Goal: Check status: Check status

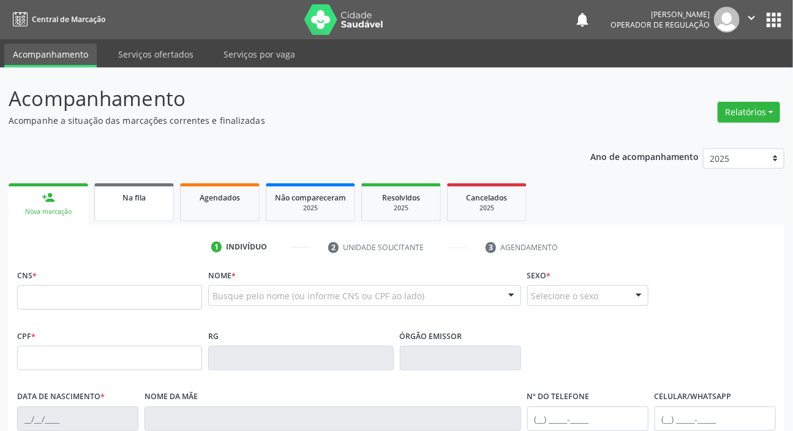
click at [144, 200] on span "Na fila" at bounding box center [134, 197] width 23 height 10
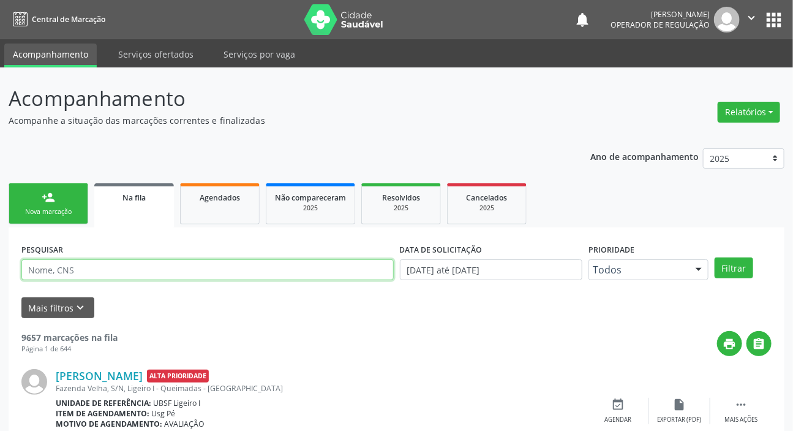
click at [137, 263] on input "text" at bounding box center [207, 269] width 372 height 21
paste input "703 6040 6214 8033"
type input "703 6040 6214 8033"
click at [715, 257] on button "Filtrar" at bounding box center [734, 267] width 39 height 21
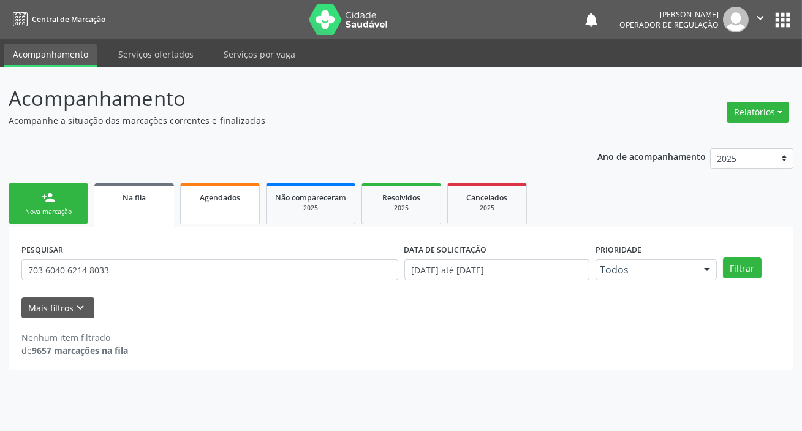
click at [210, 204] on link "Agendados" at bounding box center [220, 203] width 80 height 41
select select "8"
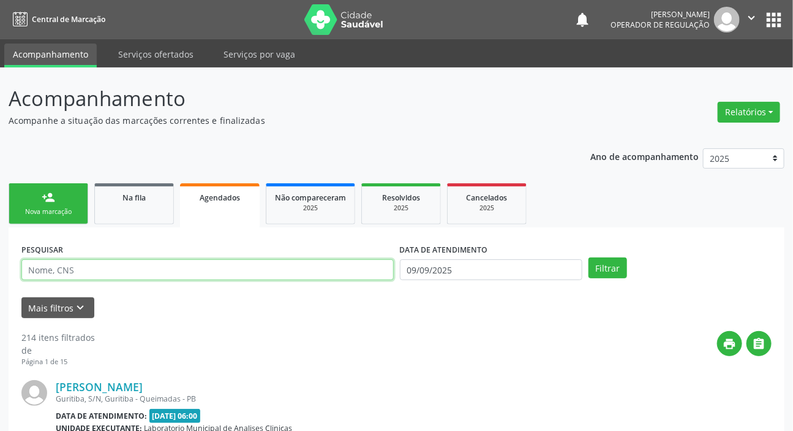
click at [194, 265] on input "text" at bounding box center [207, 269] width 372 height 21
paste input "703 6040 6214 8033"
type input "703 6040 6214 8033"
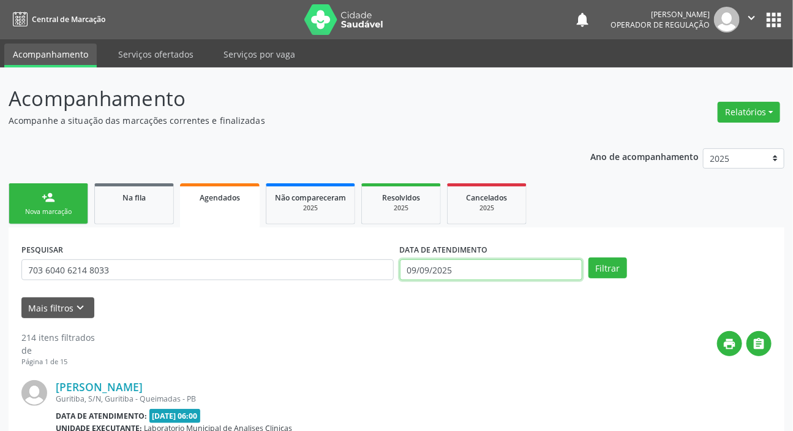
click at [532, 270] on input "09/09/2025" at bounding box center [491, 269] width 183 height 21
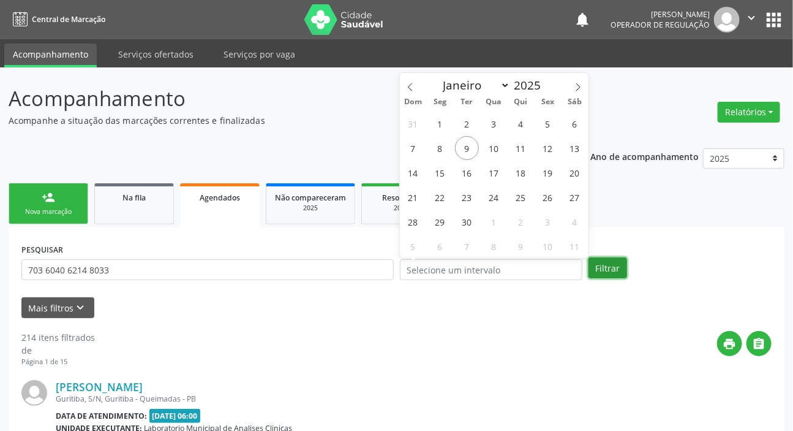
click at [599, 259] on button "Filtrar" at bounding box center [608, 267] width 39 height 21
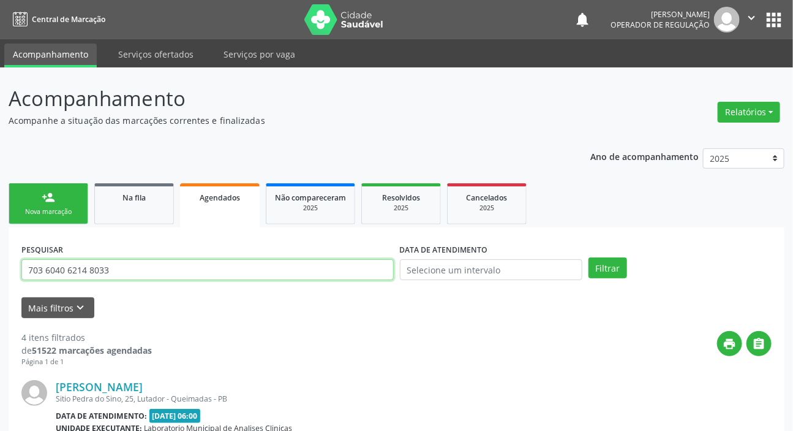
click at [191, 272] on input "703 6040 6214 8033" at bounding box center [207, 269] width 372 height 21
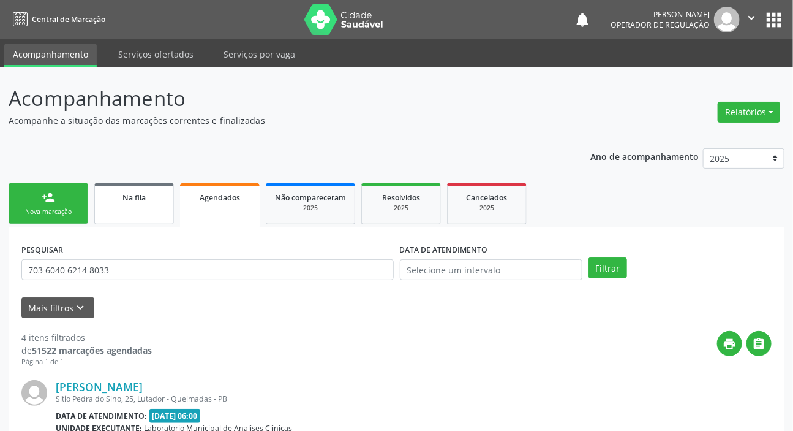
click at [118, 198] on div "Na fila" at bounding box center [134, 197] width 61 height 13
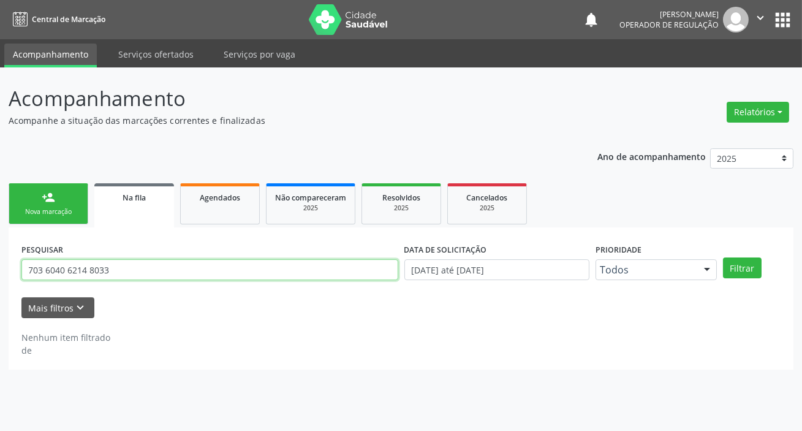
click at [105, 270] on input "703 6040 6214 8033" at bounding box center [209, 269] width 377 height 21
type input "704101012734850"
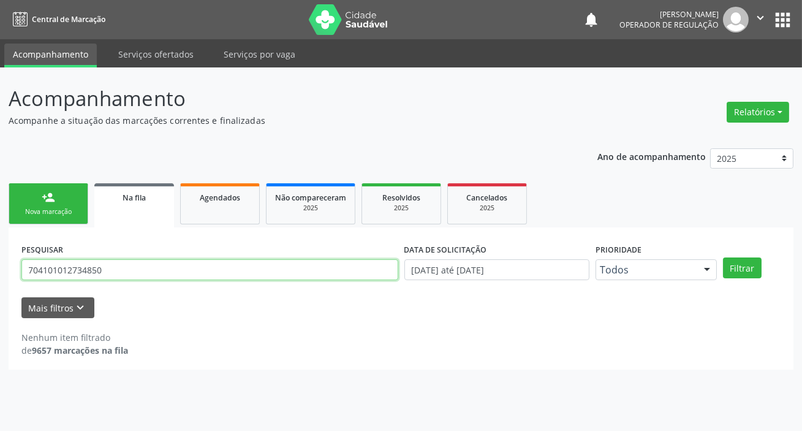
click at [723, 257] on button "Filtrar" at bounding box center [742, 267] width 39 height 21
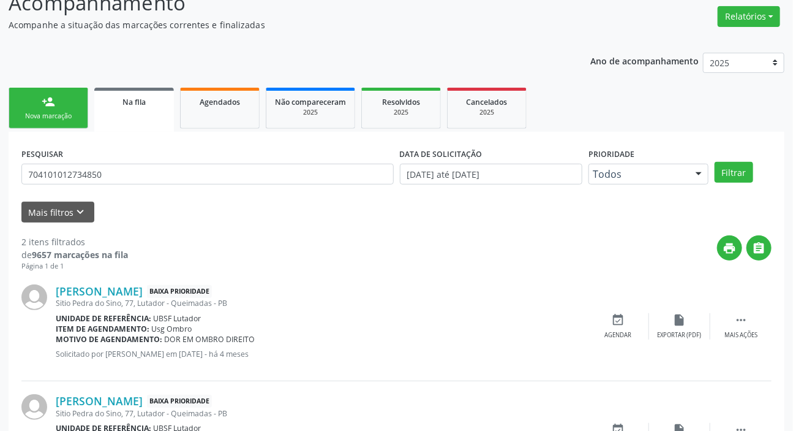
scroll to position [176, 0]
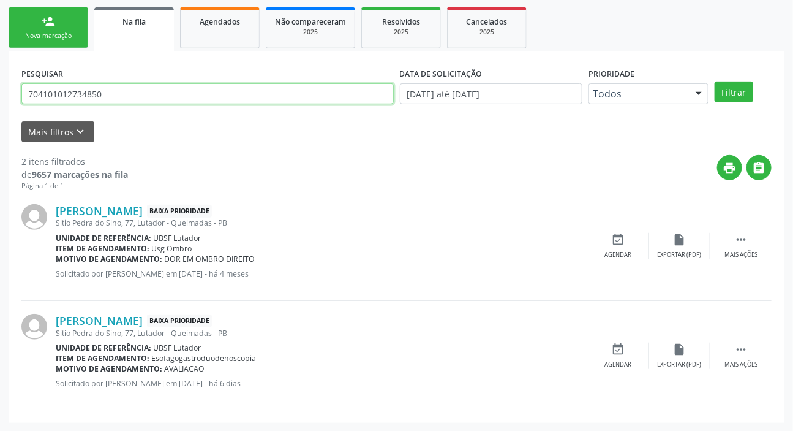
click at [97, 94] on input "704101012734850" at bounding box center [207, 93] width 372 height 21
drag, startPoint x: 205, startPoint y: 36, endPoint x: 204, endPoint y: 80, distance: 43.5
click at [205, 36] on link "Agendados" at bounding box center [220, 27] width 80 height 41
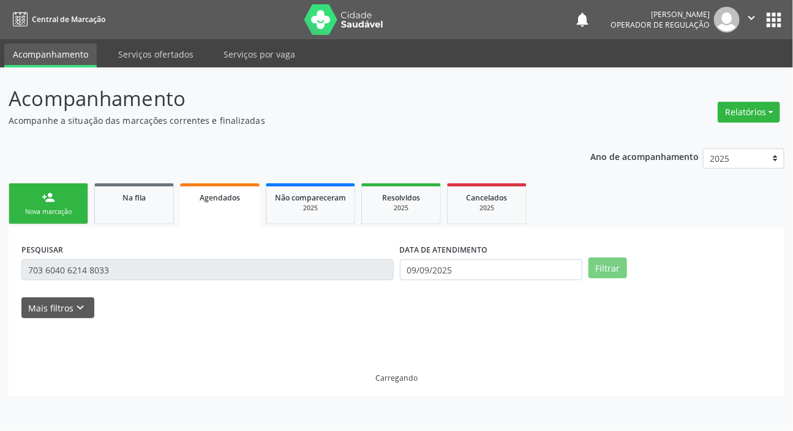
scroll to position [0, 0]
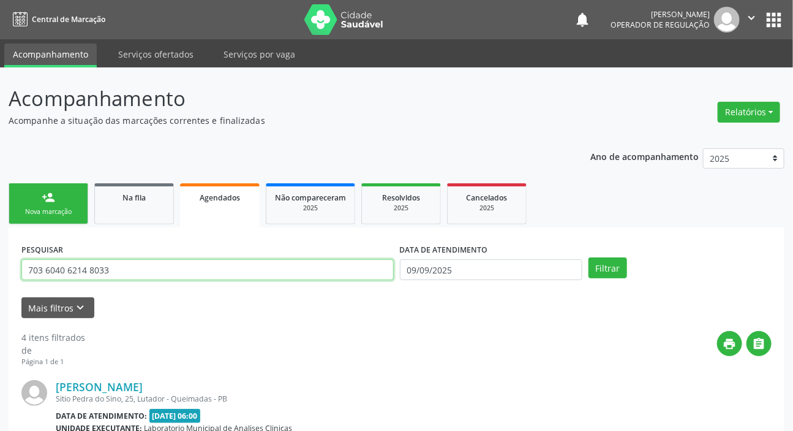
click at [160, 270] on input "703 6040 6214 8033" at bounding box center [207, 269] width 372 height 21
paste input "4101012734850"
type input "704101012734850"
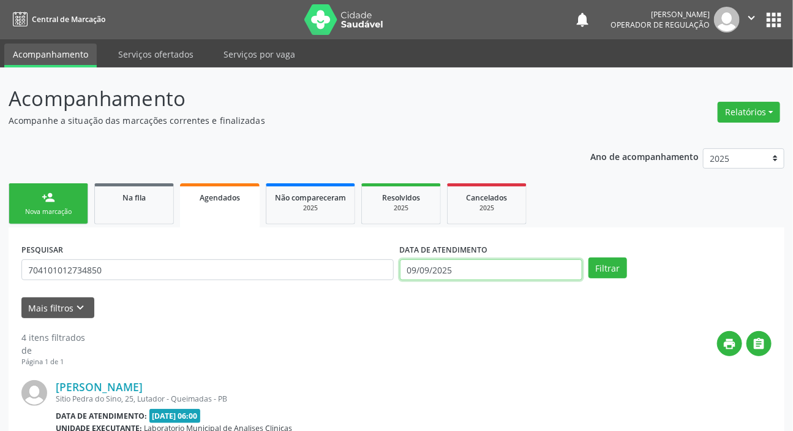
click at [439, 269] on input "09/09/2025" at bounding box center [491, 269] width 183 height 21
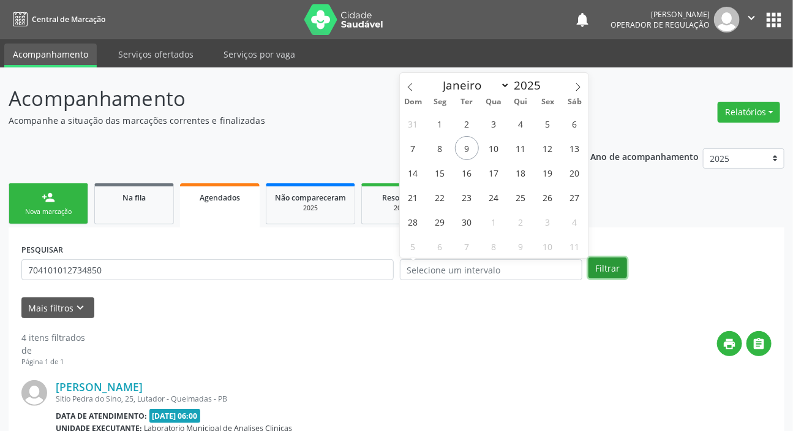
click at [603, 265] on button "Filtrar" at bounding box center [608, 267] width 39 height 21
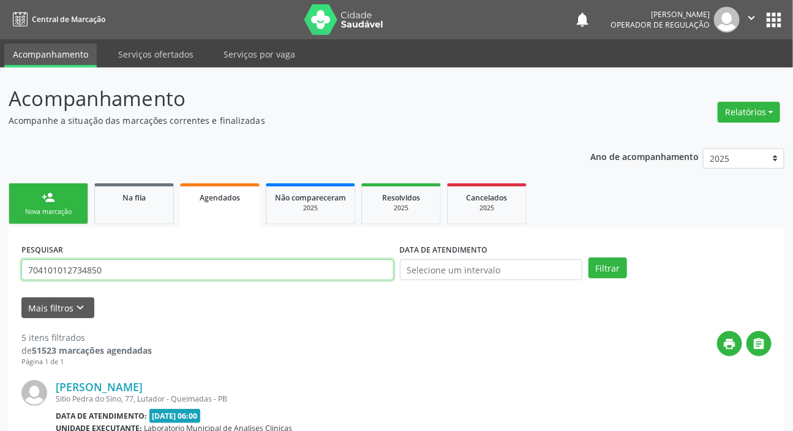
click at [157, 277] on input "704101012734850" at bounding box center [207, 269] width 372 height 21
type input "709203240267132"
click at [589, 257] on button "Filtrar" at bounding box center [608, 267] width 39 height 21
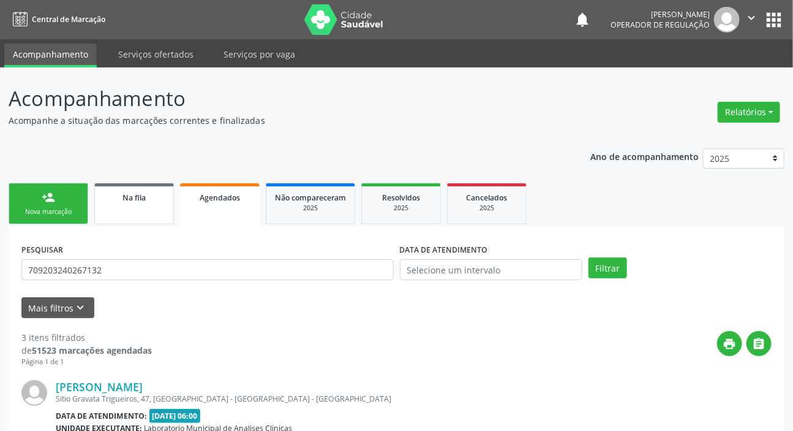
click at [146, 216] on link "Na fila" at bounding box center [134, 203] width 80 height 41
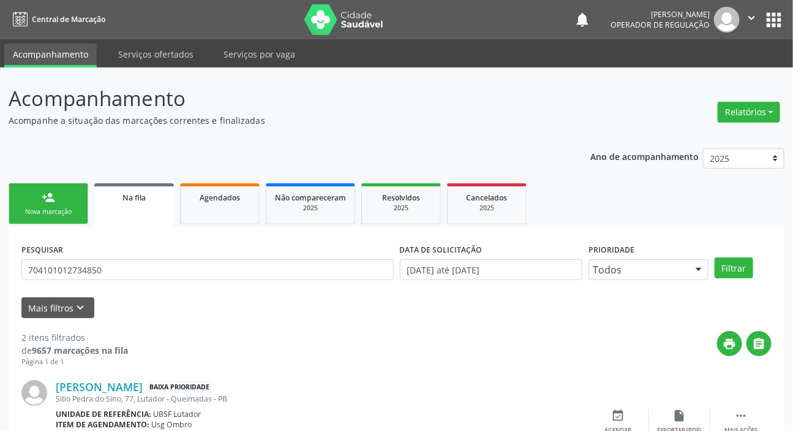
click at [784, 20] on button "apps" at bounding box center [773, 19] width 21 height 21
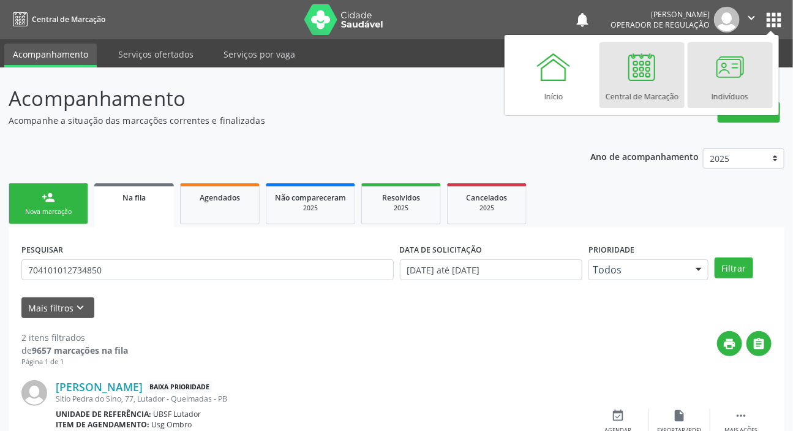
click at [737, 80] on div at bounding box center [730, 66] width 37 height 37
